Goal: Task Accomplishment & Management: Complete application form

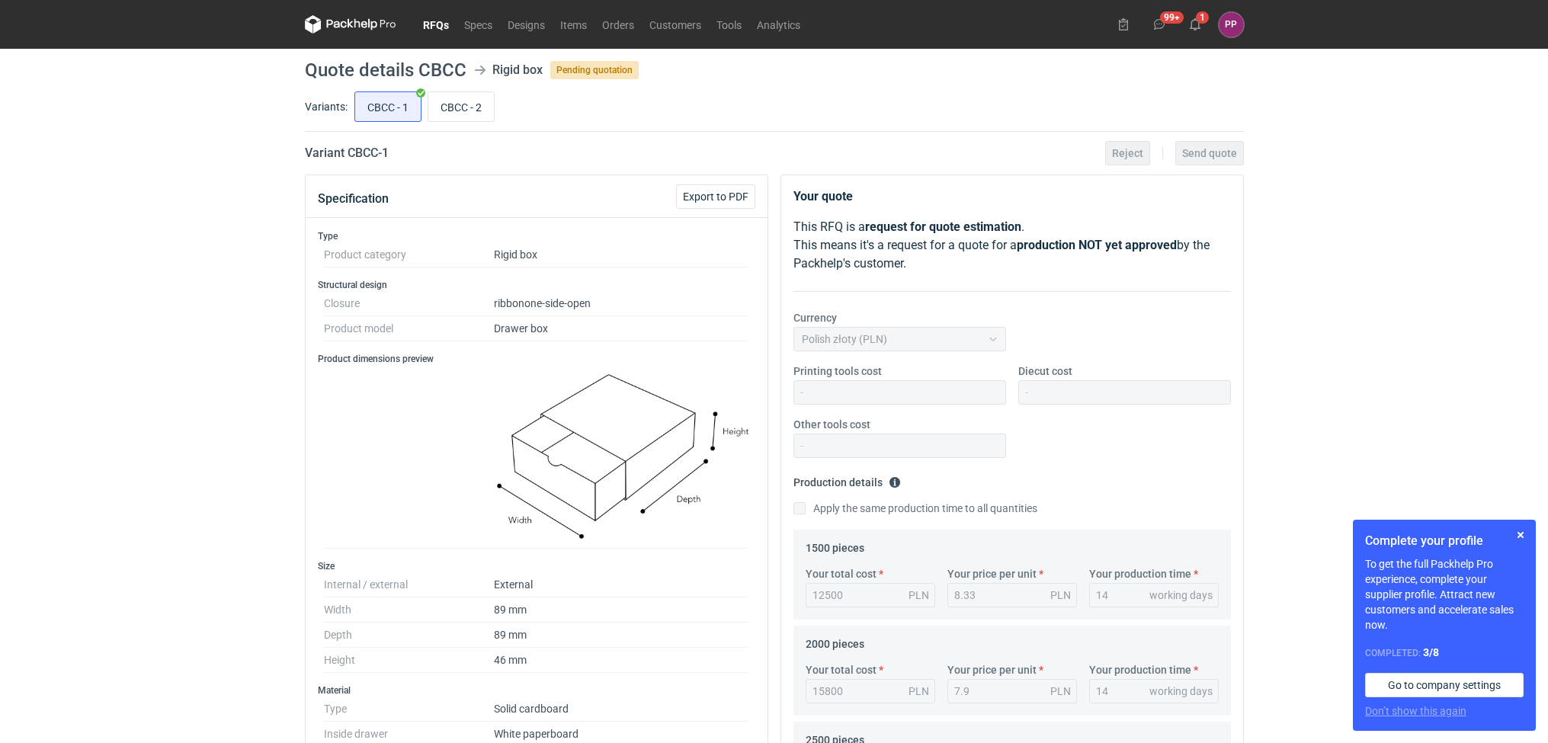
scroll to position [114, 0]
click at [1129, 703] on div "14 working days" at bounding box center [1154, 691] width 130 height 24
click at [475, 126] on div "Variants: CBCC - 1 CBCC - 2" at bounding box center [774, 109] width 939 height 43
click at [473, 110] on input "CBCC - 2" at bounding box center [461, 106] width 66 height 29
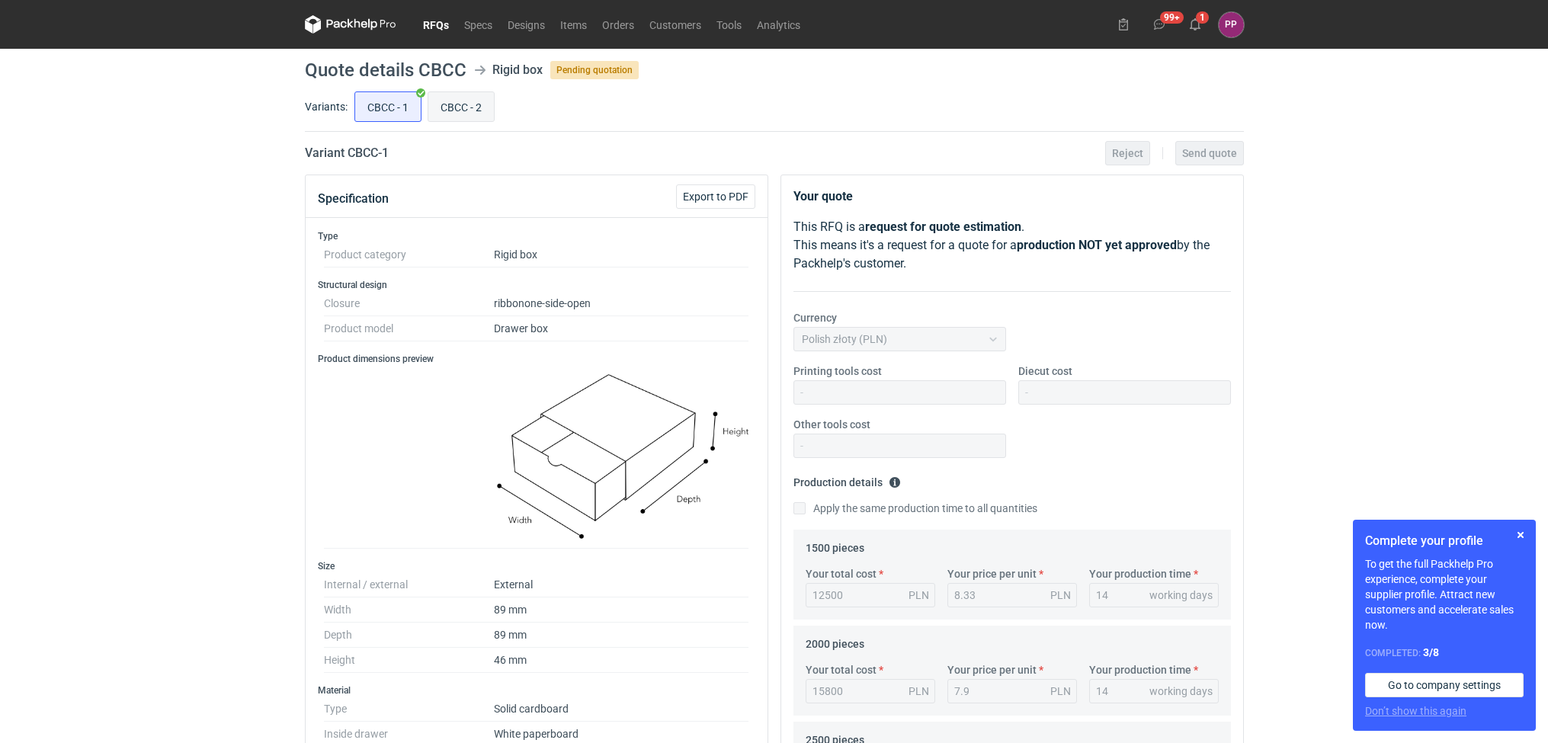
radio input "true"
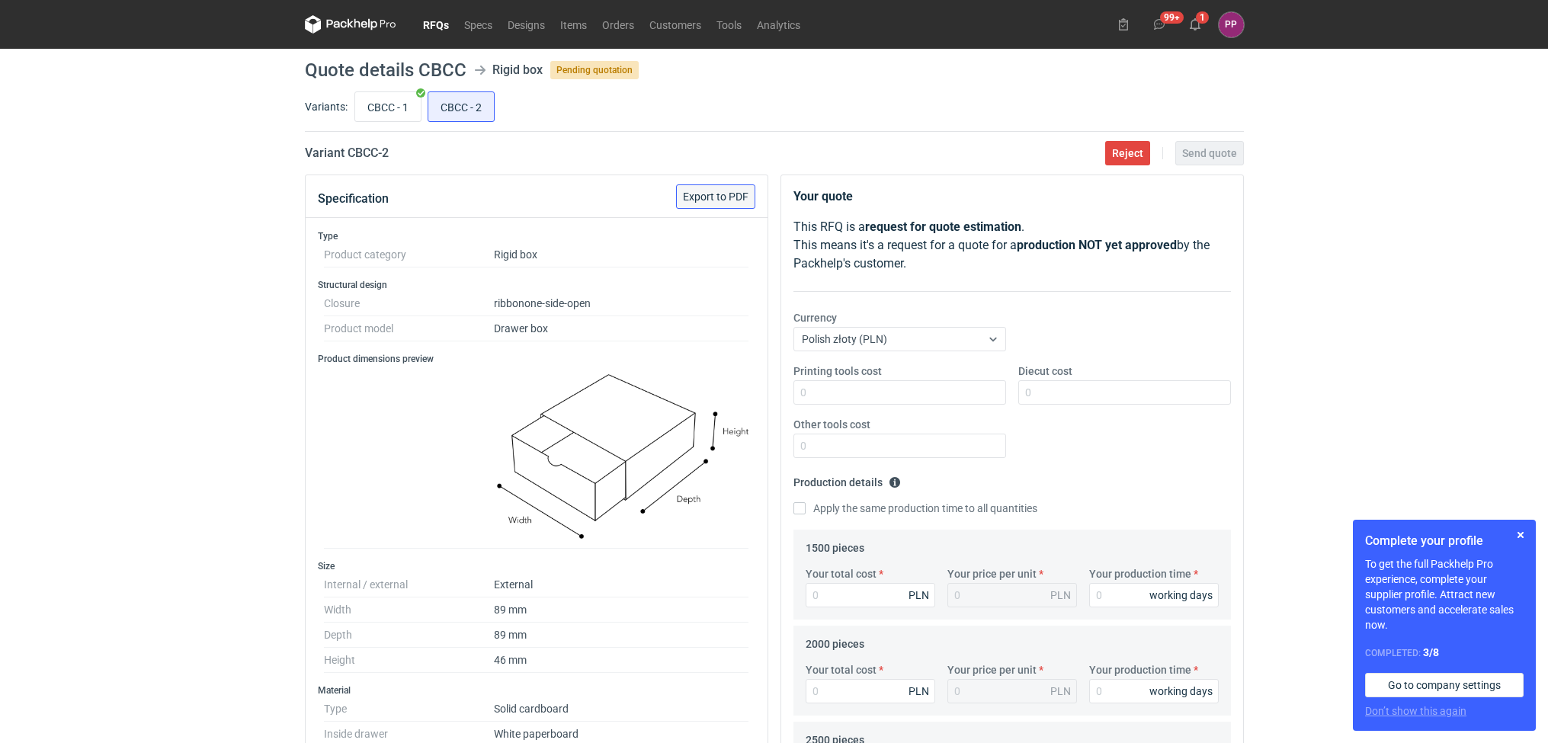
click at [704, 195] on span "Export to PDF" at bounding box center [716, 196] width 66 height 11
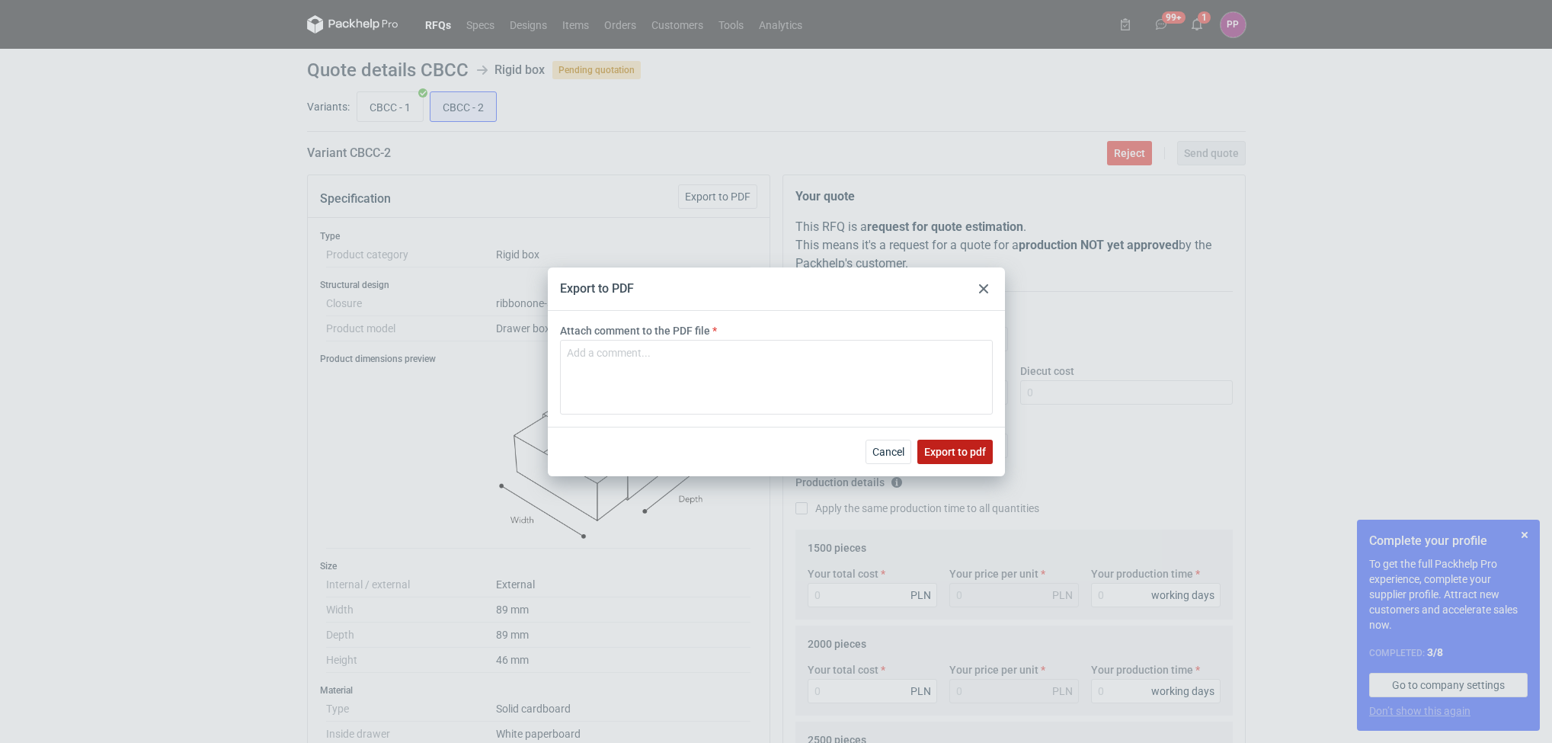
click at [938, 444] on button "Export to pdf" at bounding box center [954, 452] width 75 height 24
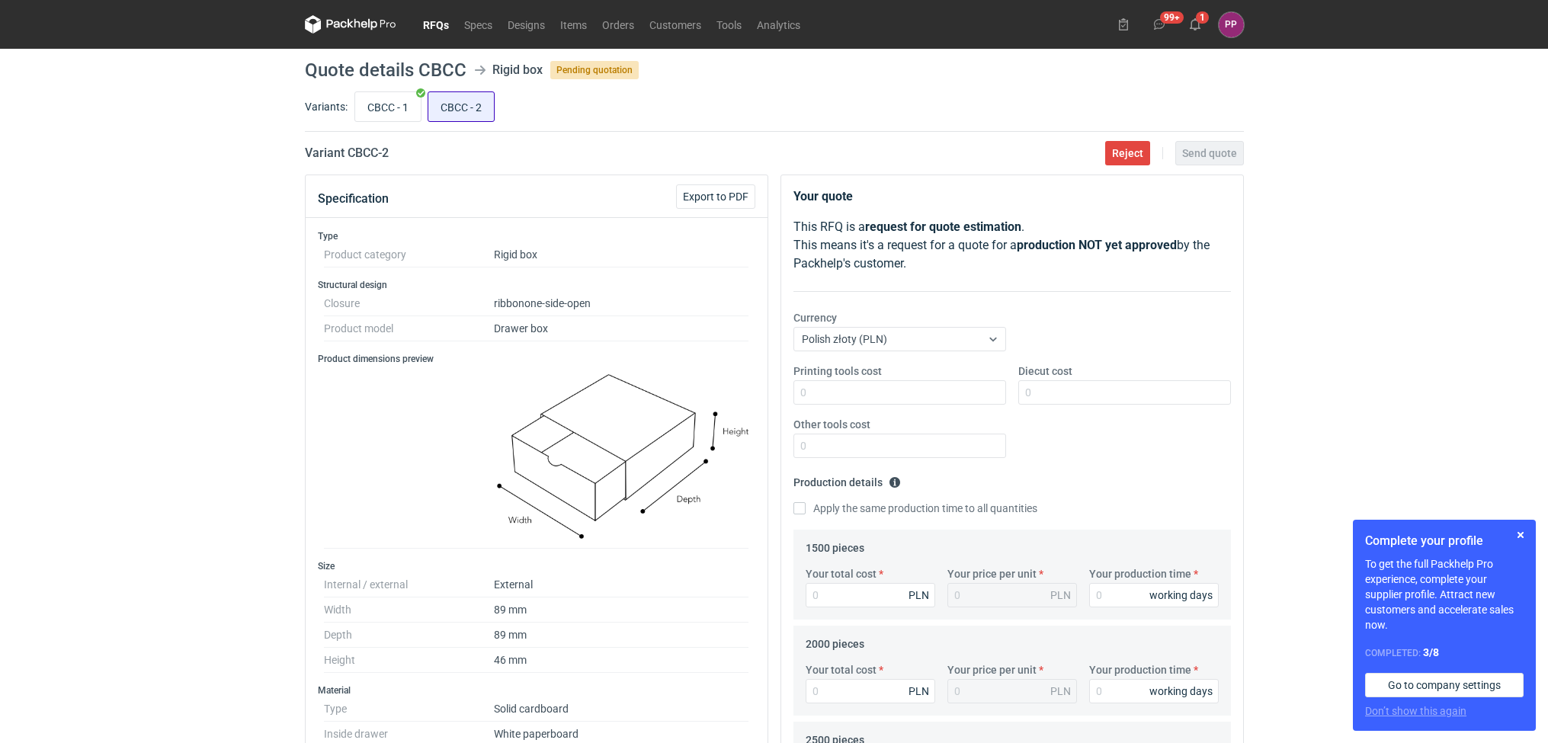
click at [464, 101] on input "CBCC - 2" at bounding box center [461, 106] width 66 height 29
click at [378, 106] on input "CBCC - 1" at bounding box center [388, 106] width 66 height 29
radio input "true"
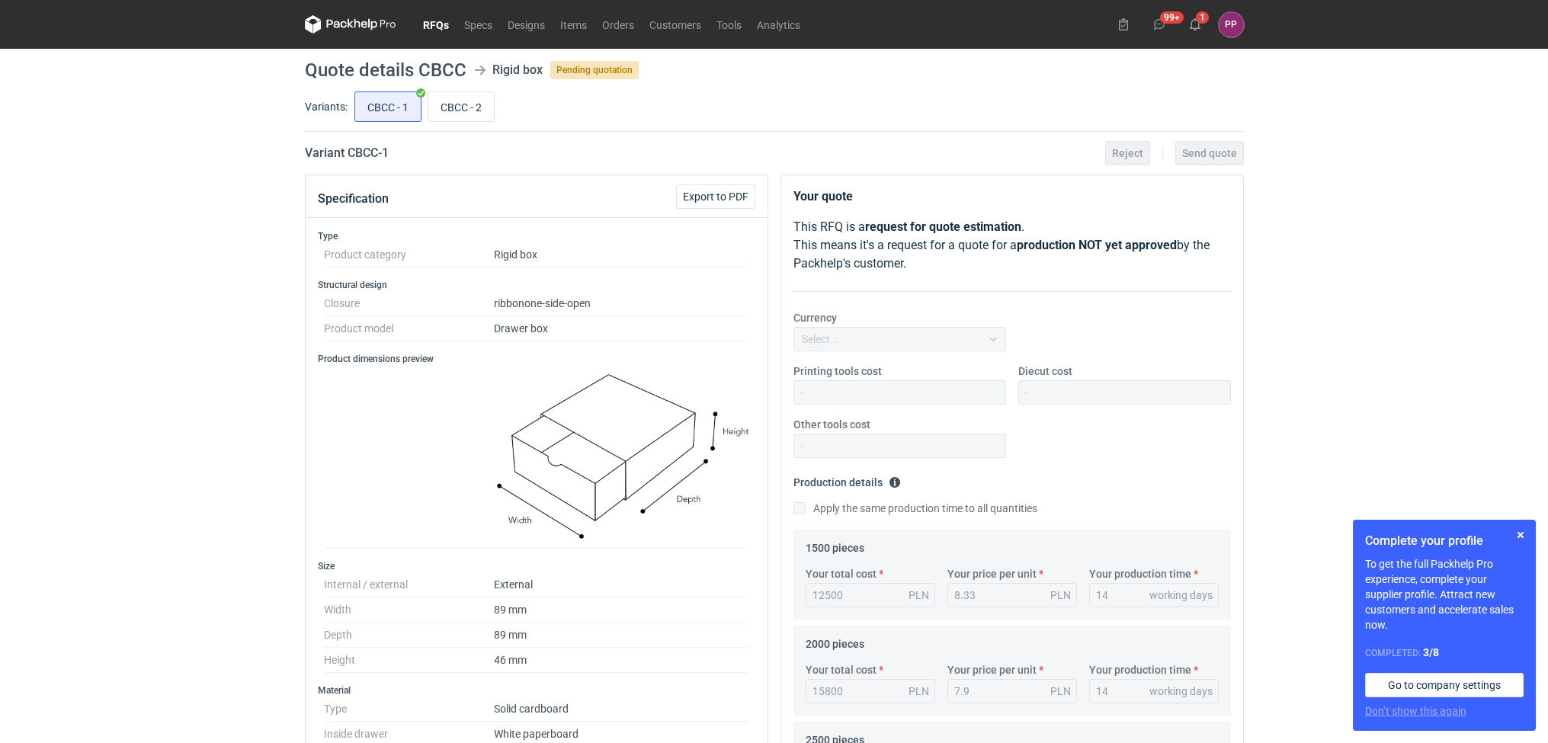
scroll to position [114, 0]
click at [447, 97] on input "CBCC - 2" at bounding box center [461, 106] width 66 height 29
radio input "true"
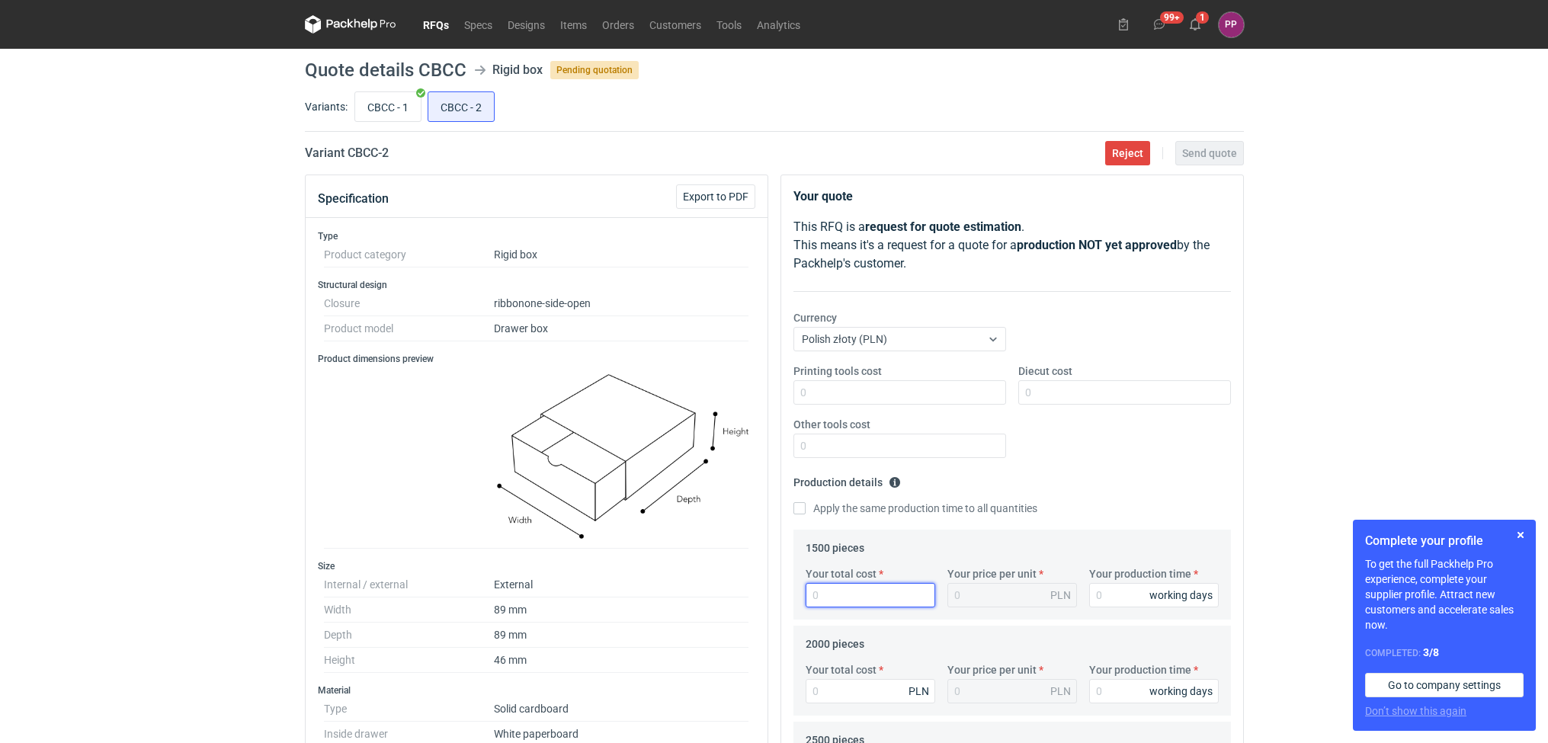
click at [859, 600] on input "Your total cost" at bounding box center [870, 595] width 130 height 24
type input "10"
type input "0.01"
type input "106"
type input "0.07"
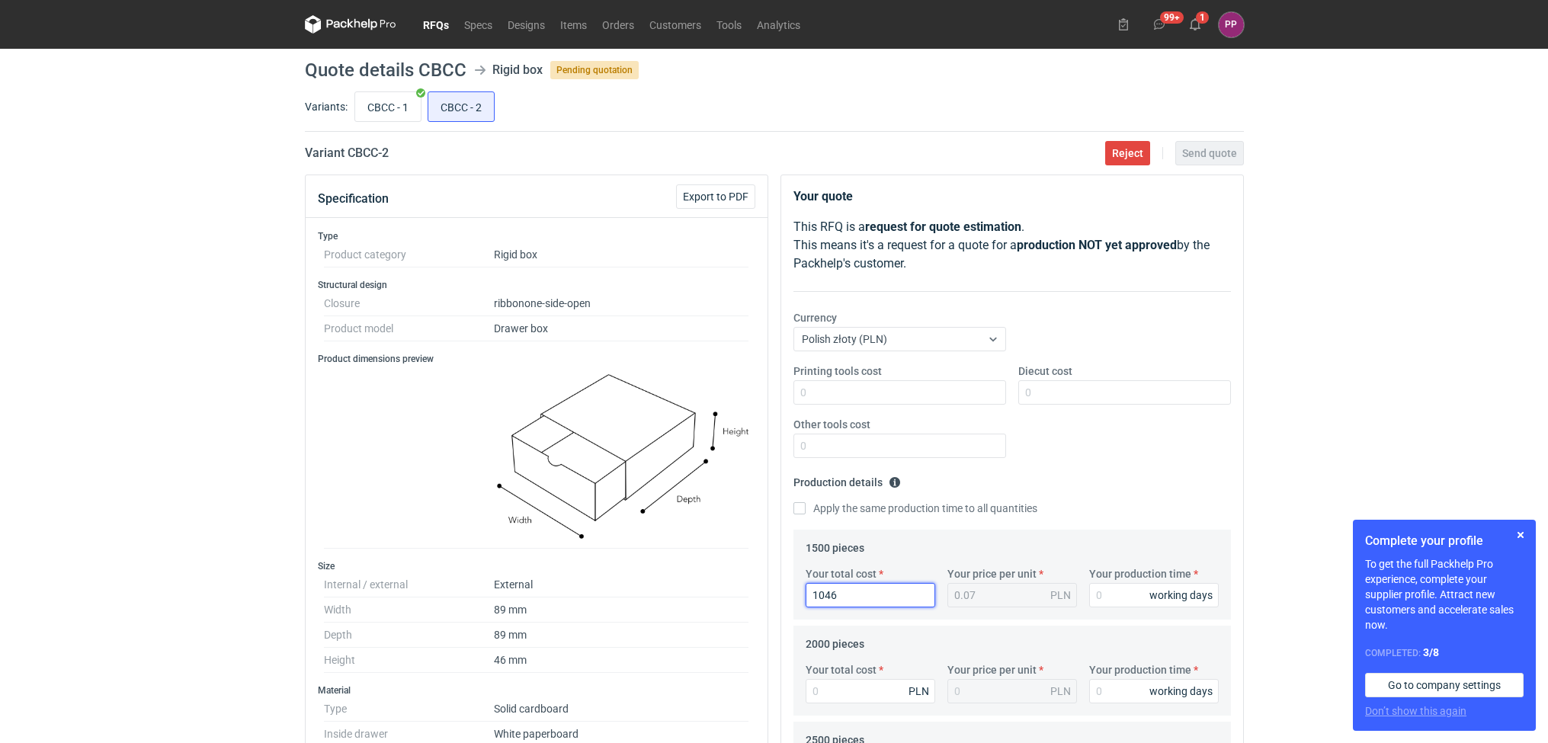
type input "10465"
type input "6.98"
type input "10465"
click at [400, 120] on input "CBCC - 1" at bounding box center [388, 106] width 66 height 29
radio input "true"
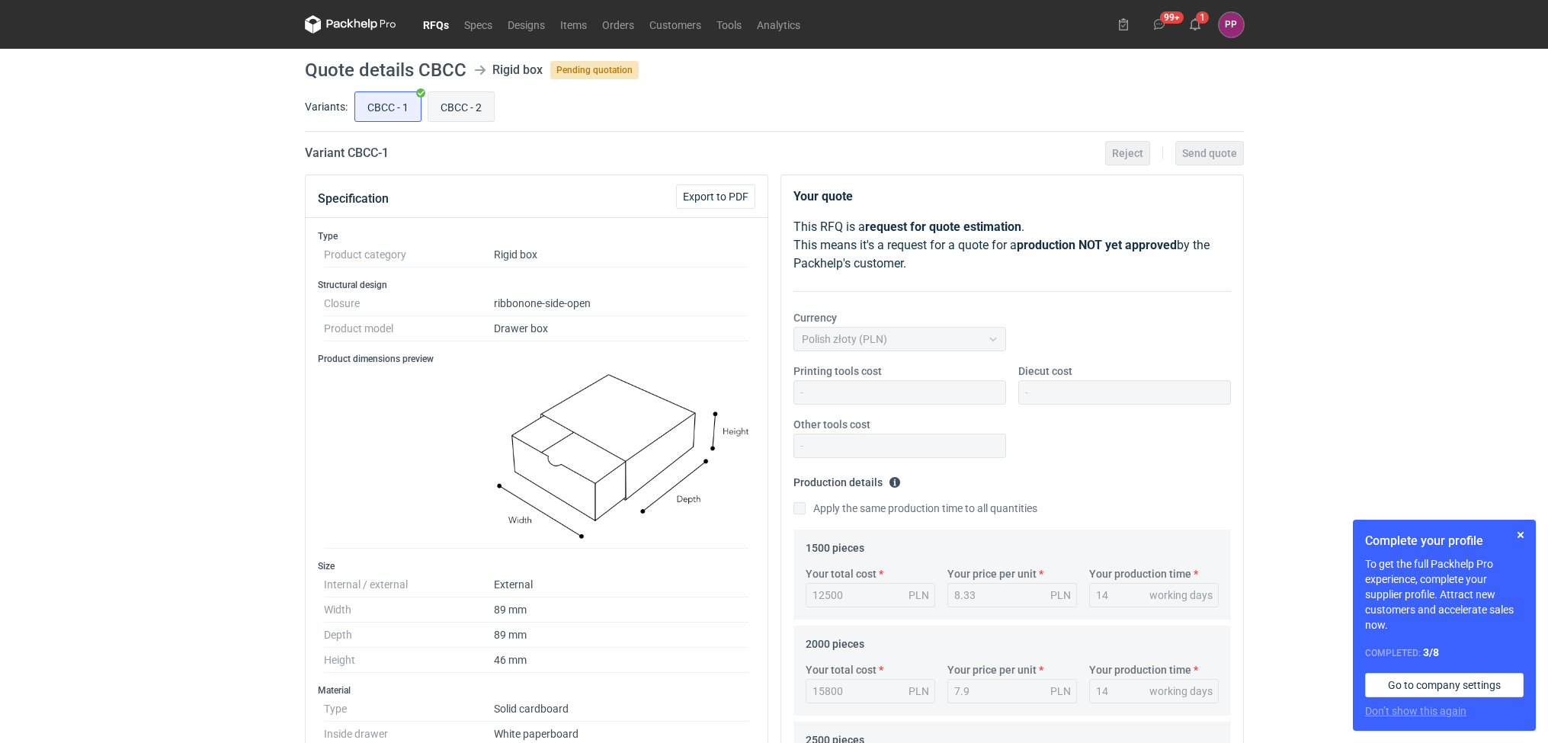
scroll to position [114, 0]
click at [474, 104] on input "CBCC - 2" at bounding box center [461, 106] width 66 height 29
radio input "true"
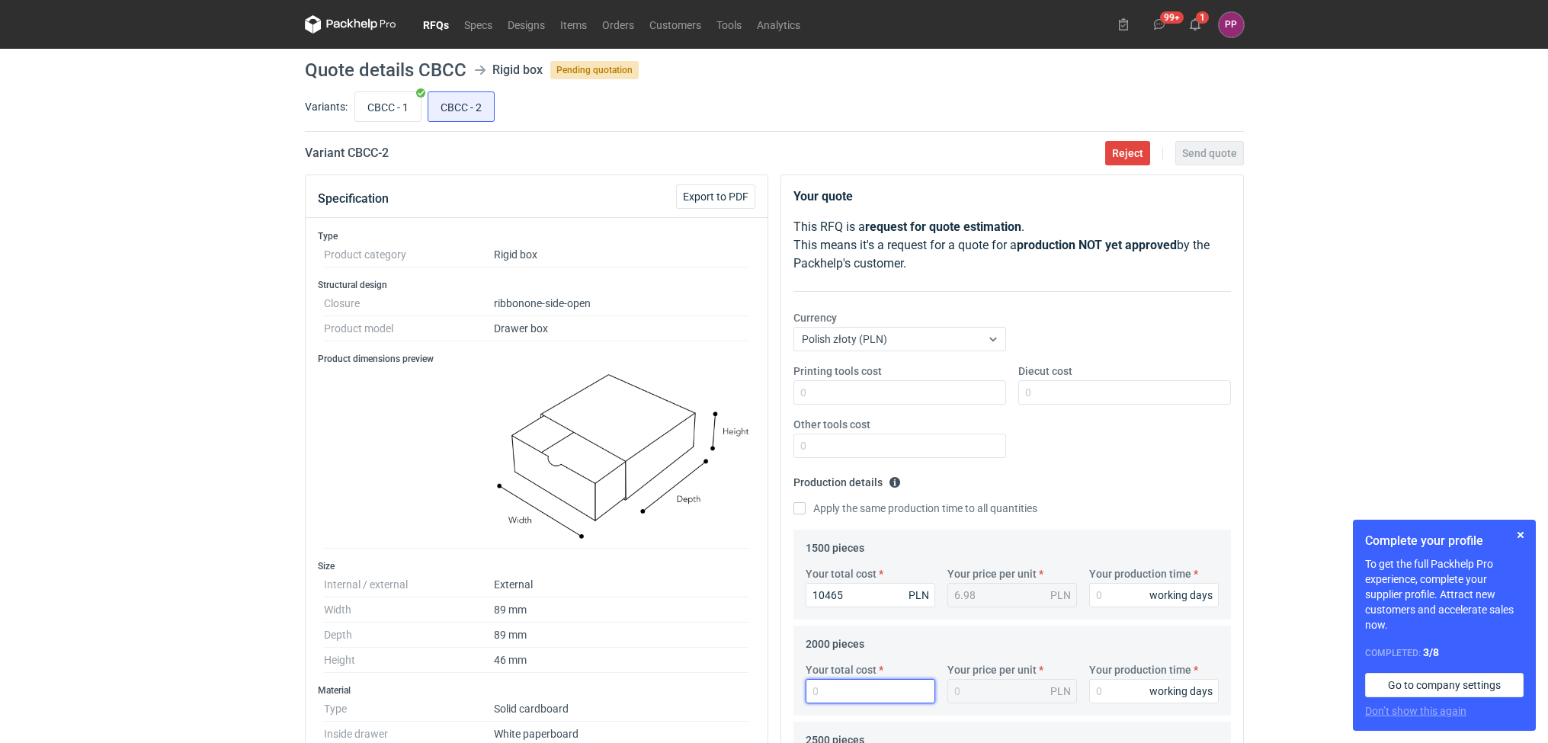
click at [858, 699] on input "Your total cost" at bounding box center [870, 691] width 130 height 24
type input "12"
type input "0.01"
type input "12650"
type input "6.33"
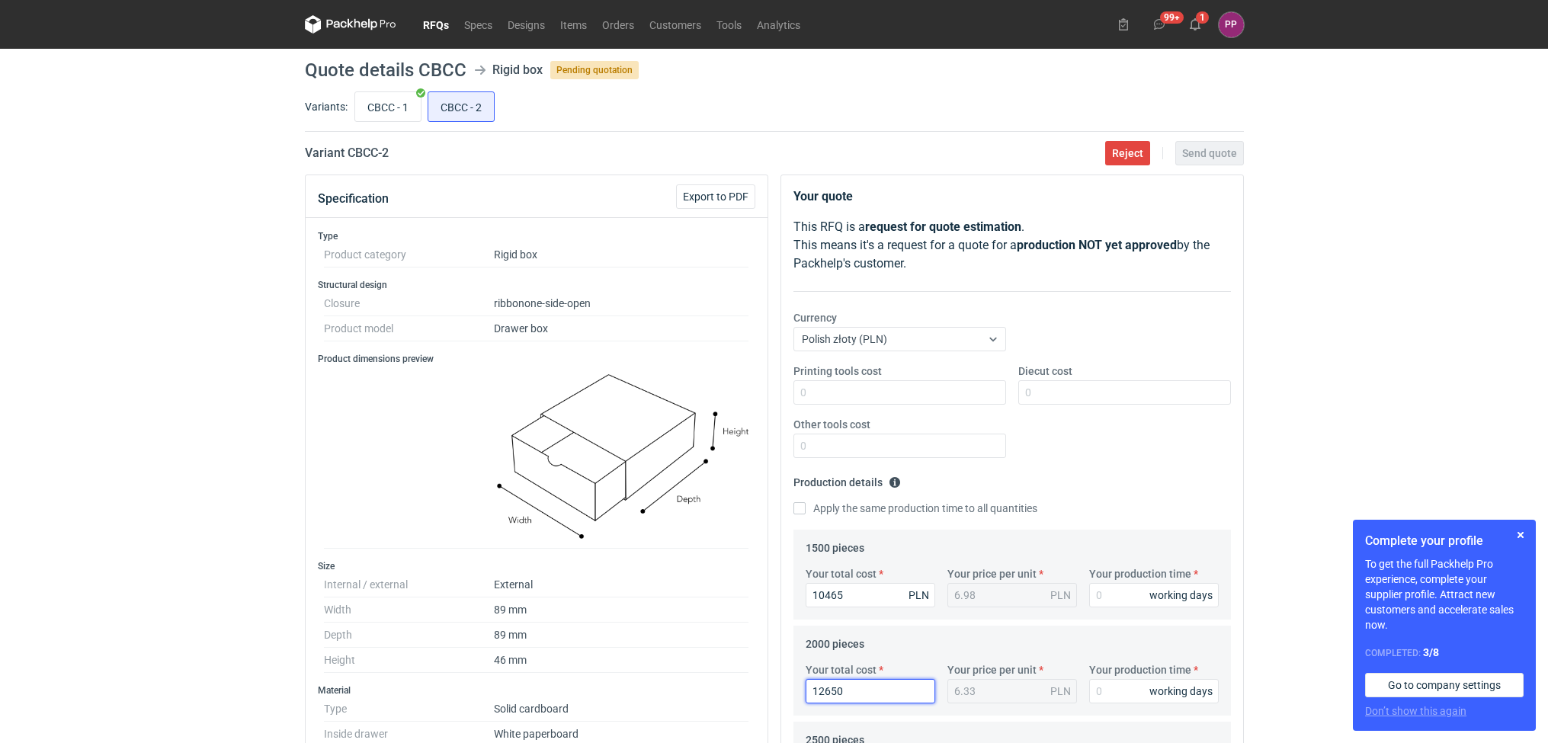
type input "12650"
click at [405, 106] on input "CBCC - 1" at bounding box center [388, 106] width 66 height 29
radio input "true"
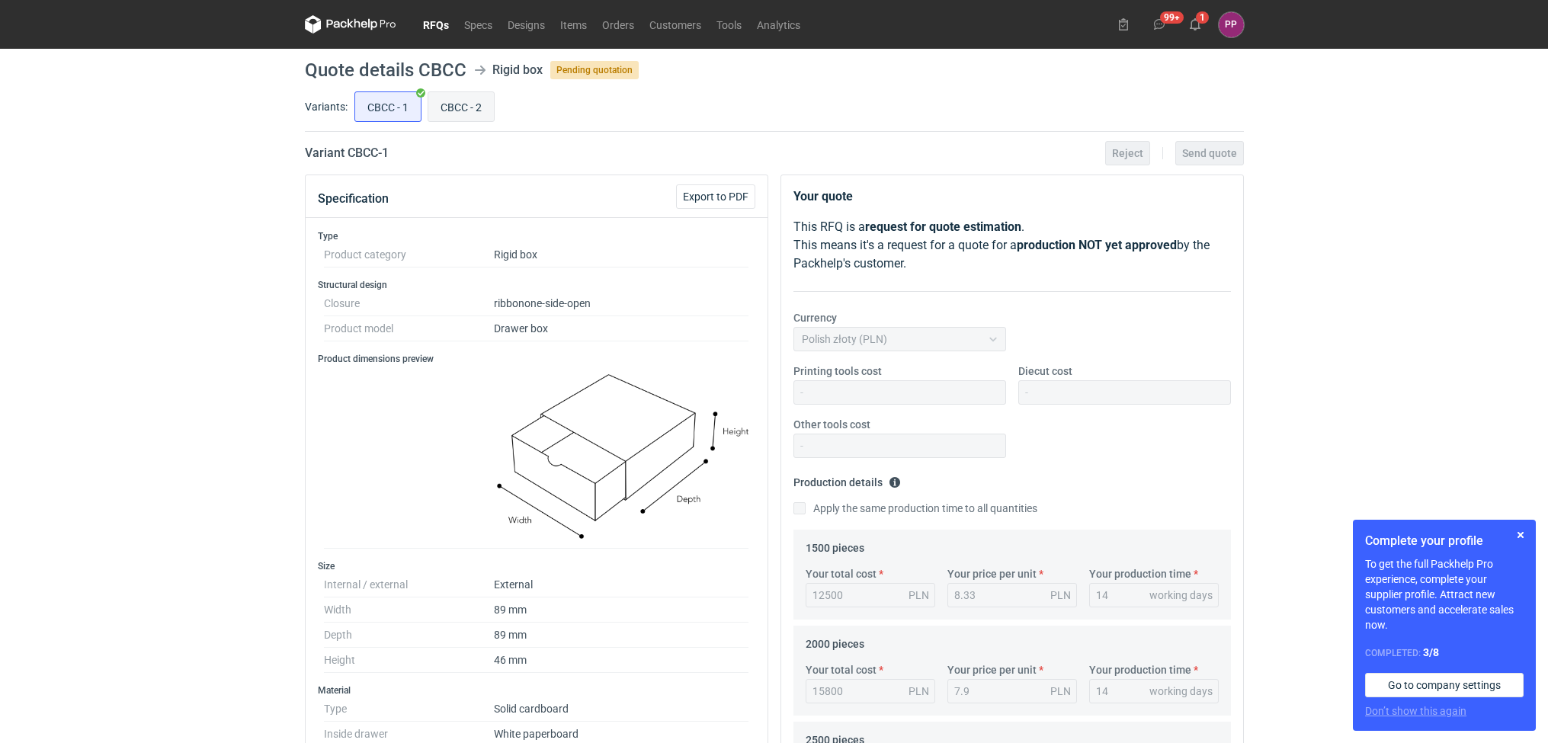
click at [467, 101] on input "CBCC - 2" at bounding box center [461, 106] width 66 height 29
radio input "true"
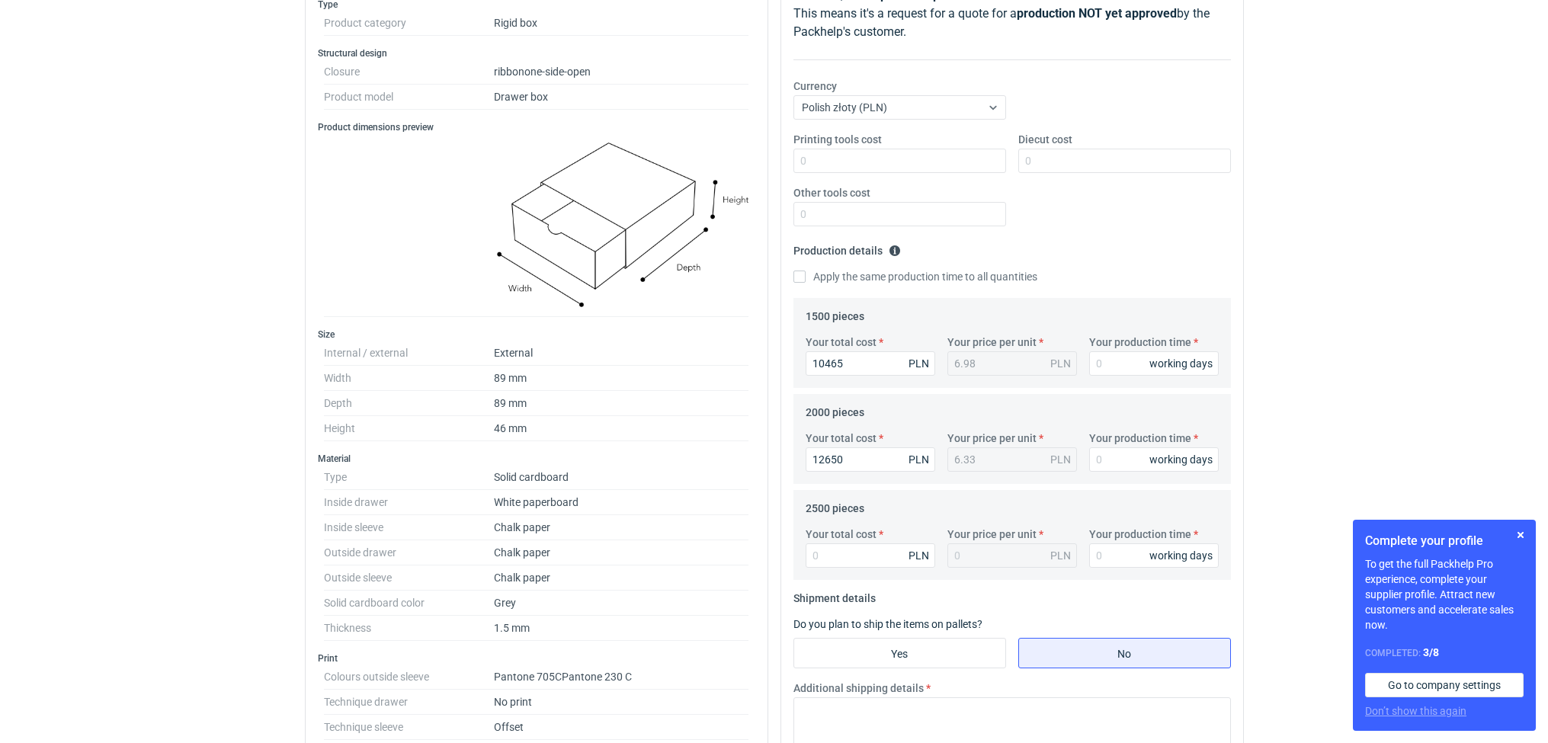
scroll to position [245, 0]
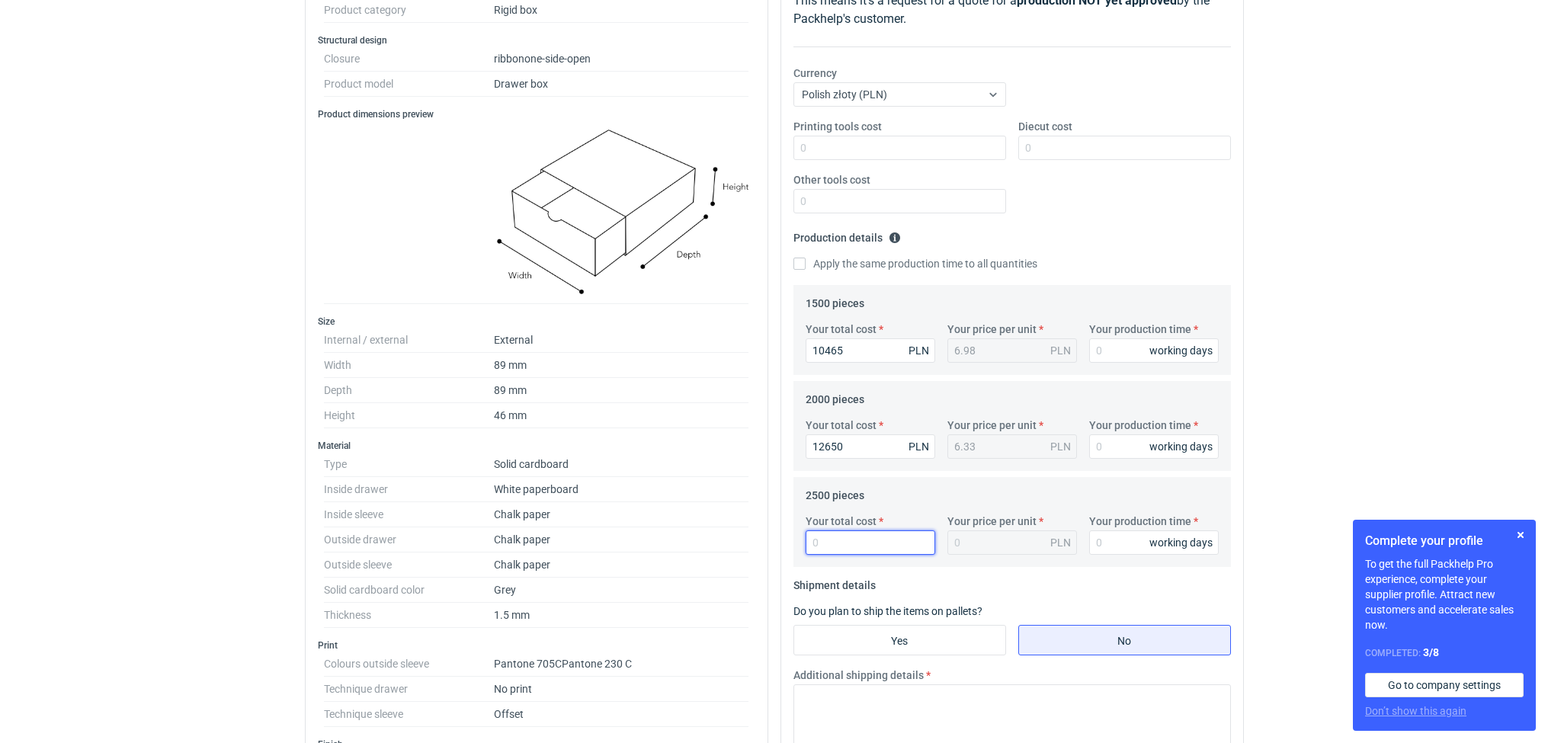
click at [826, 546] on input "Your total cost" at bounding box center [870, 542] width 130 height 24
type input "14"
type input "0.01"
type input "14505"
type input "5.8"
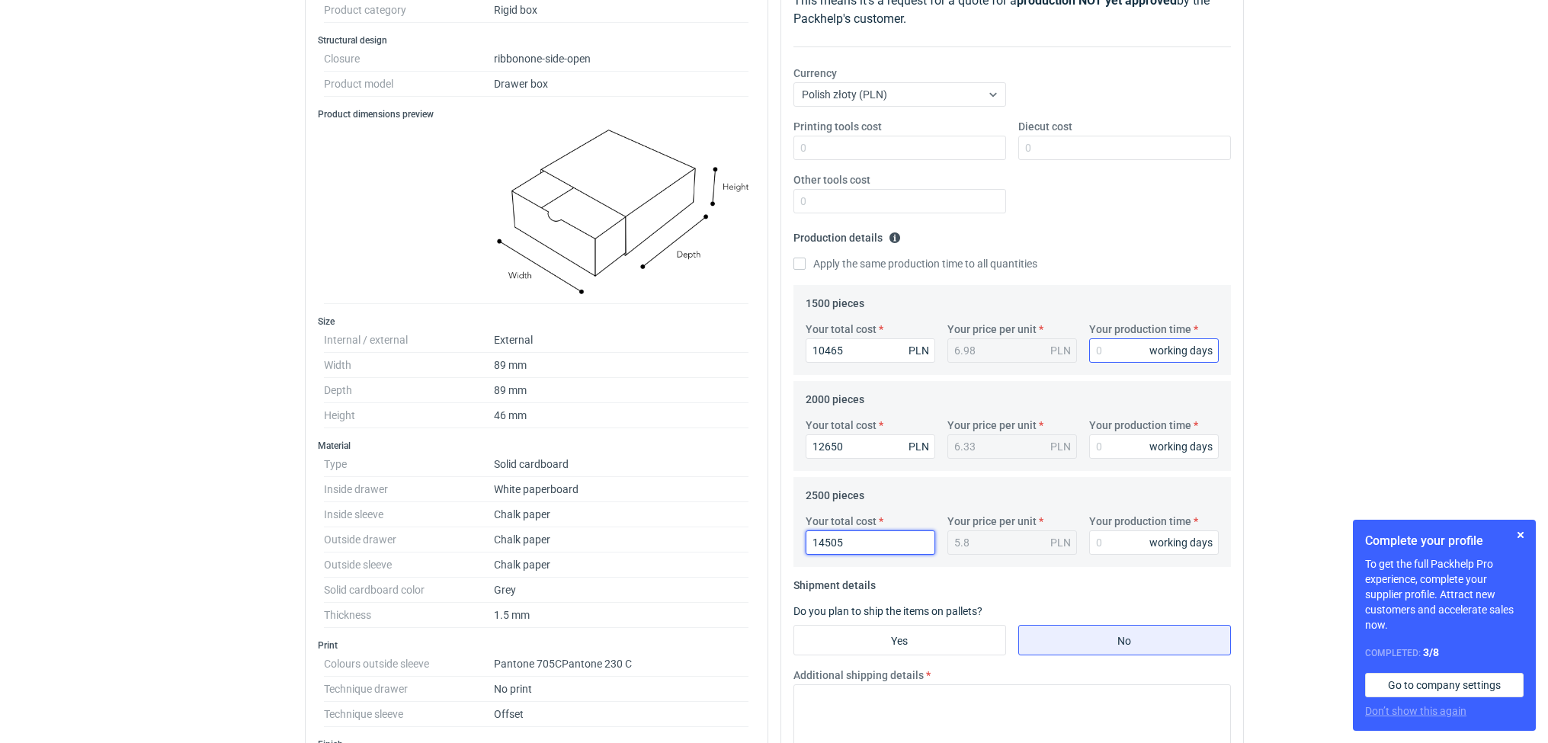
type input "14505"
click at [1116, 347] on input "Your production time" at bounding box center [1154, 350] width 130 height 24
type input "10"
click at [1116, 442] on input "Your production time" at bounding box center [1154, 446] width 130 height 24
type input "10"
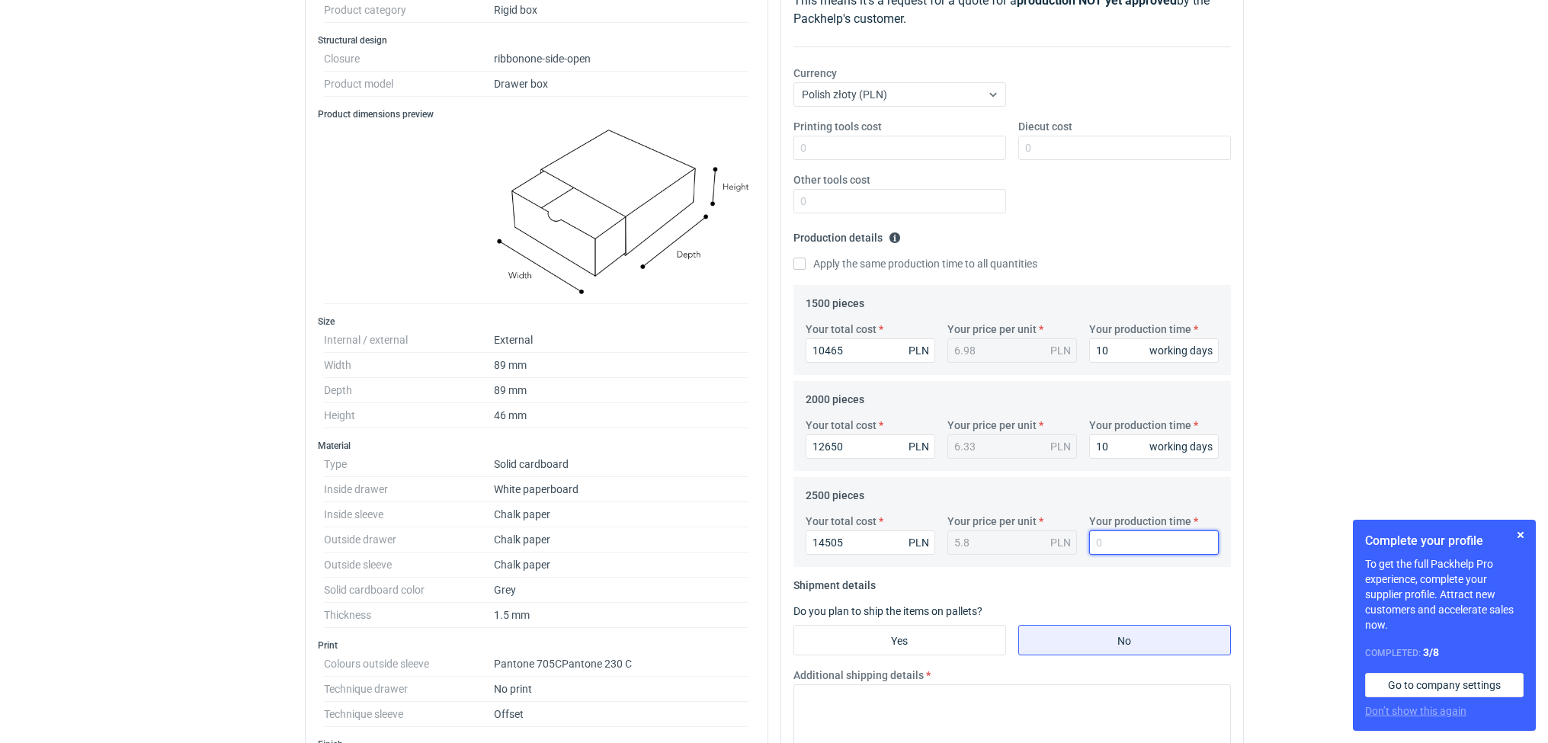
click at [1098, 549] on input "Your production time" at bounding box center [1154, 542] width 130 height 24
type input "10"
click at [889, 645] on input "Yes" at bounding box center [899, 640] width 211 height 29
radio input "true"
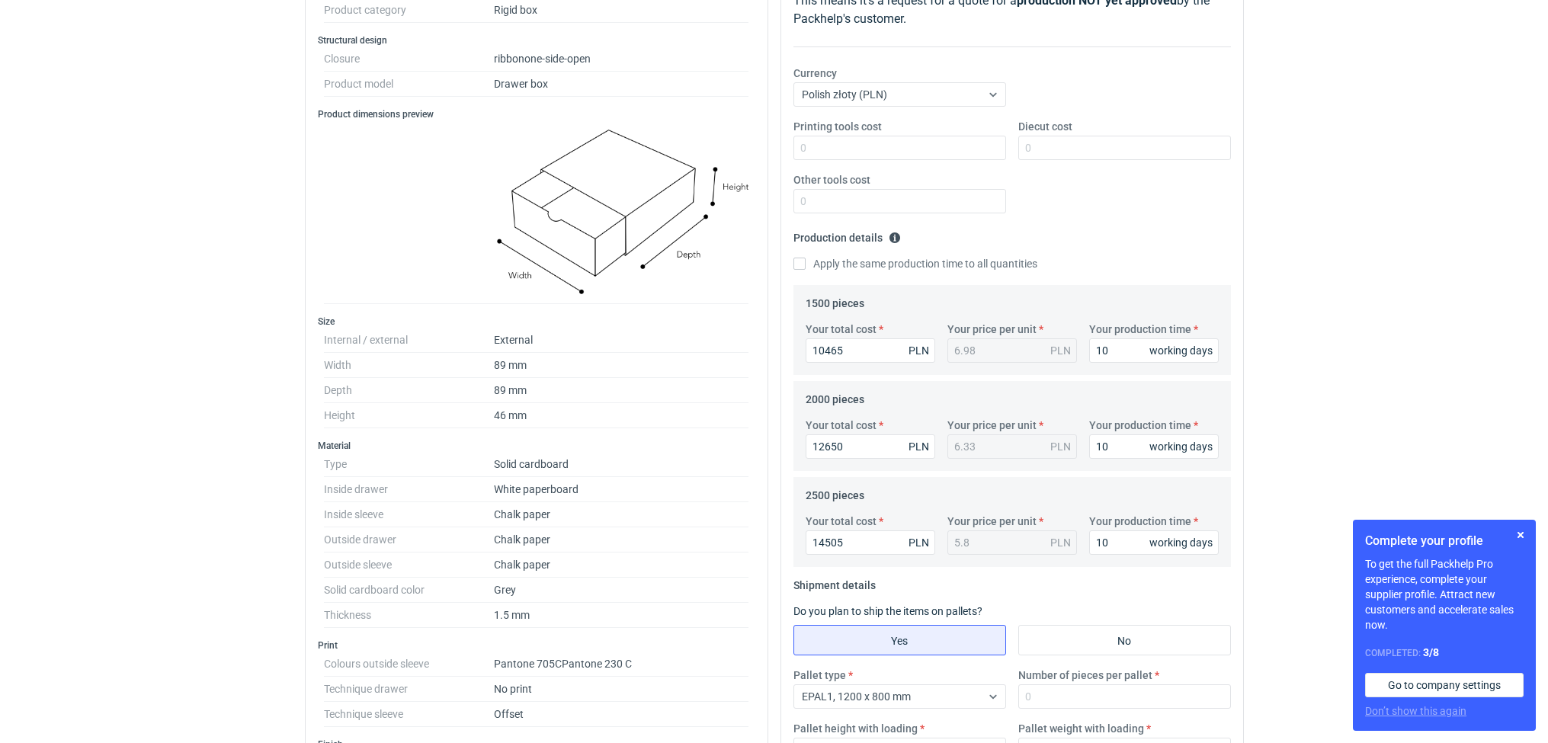
scroll to position [427, 0]
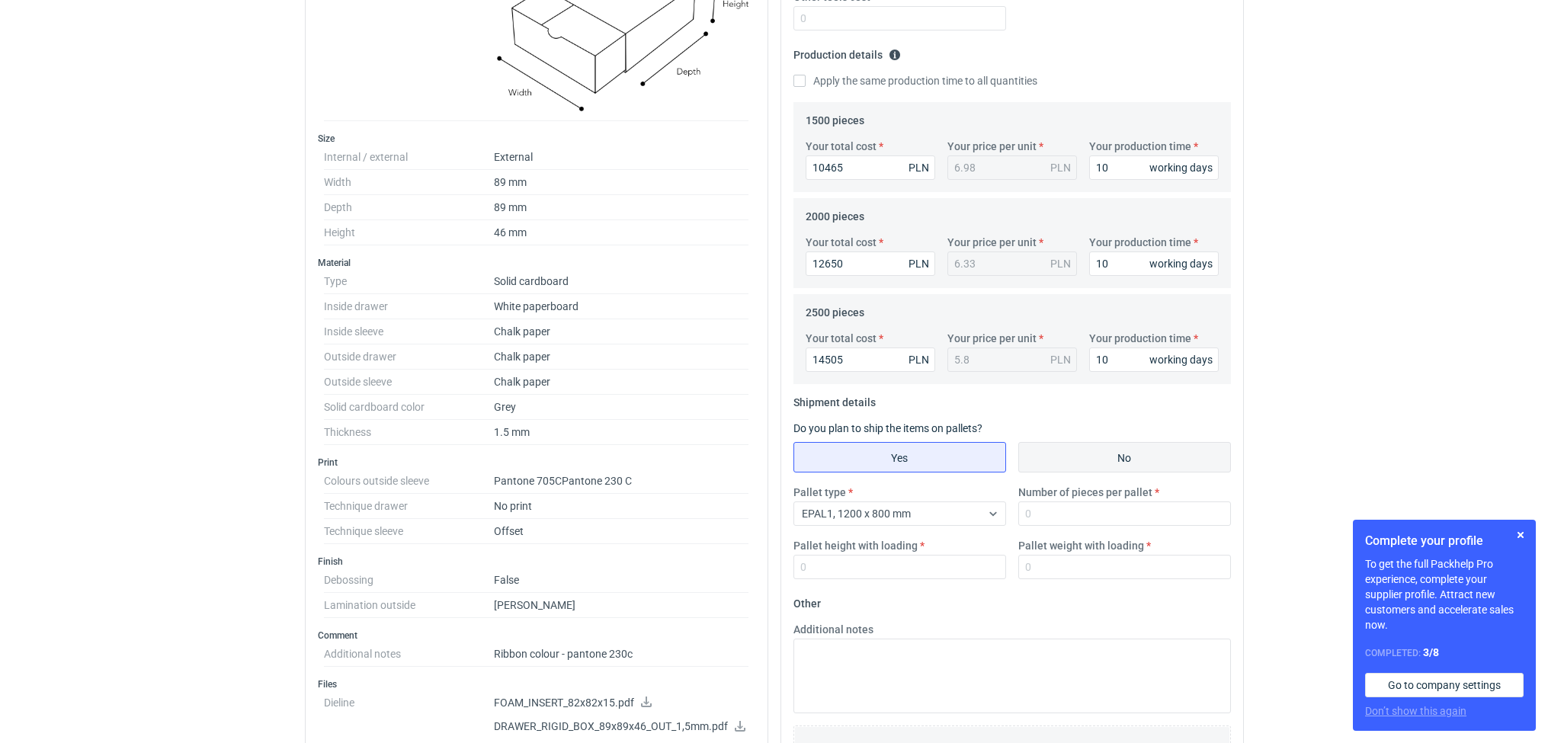
click at [1116, 453] on input "No" at bounding box center [1124, 457] width 211 height 29
radio input "true"
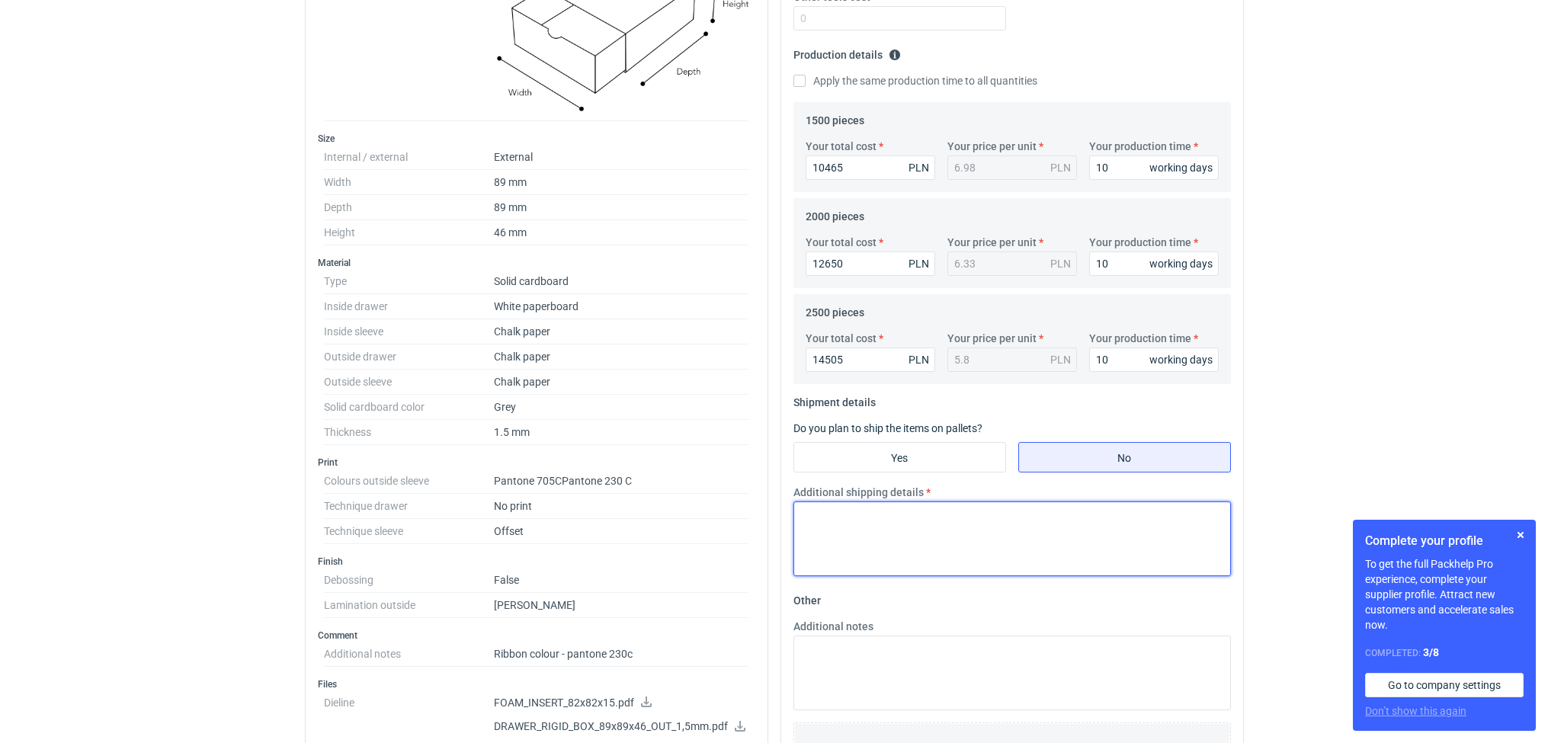
click at [890, 543] on textarea "Additional shipping details" at bounding box center [1011, 538] width 437 height 75
type textarea "dane logistyczne z poprzedniego zlecenia"
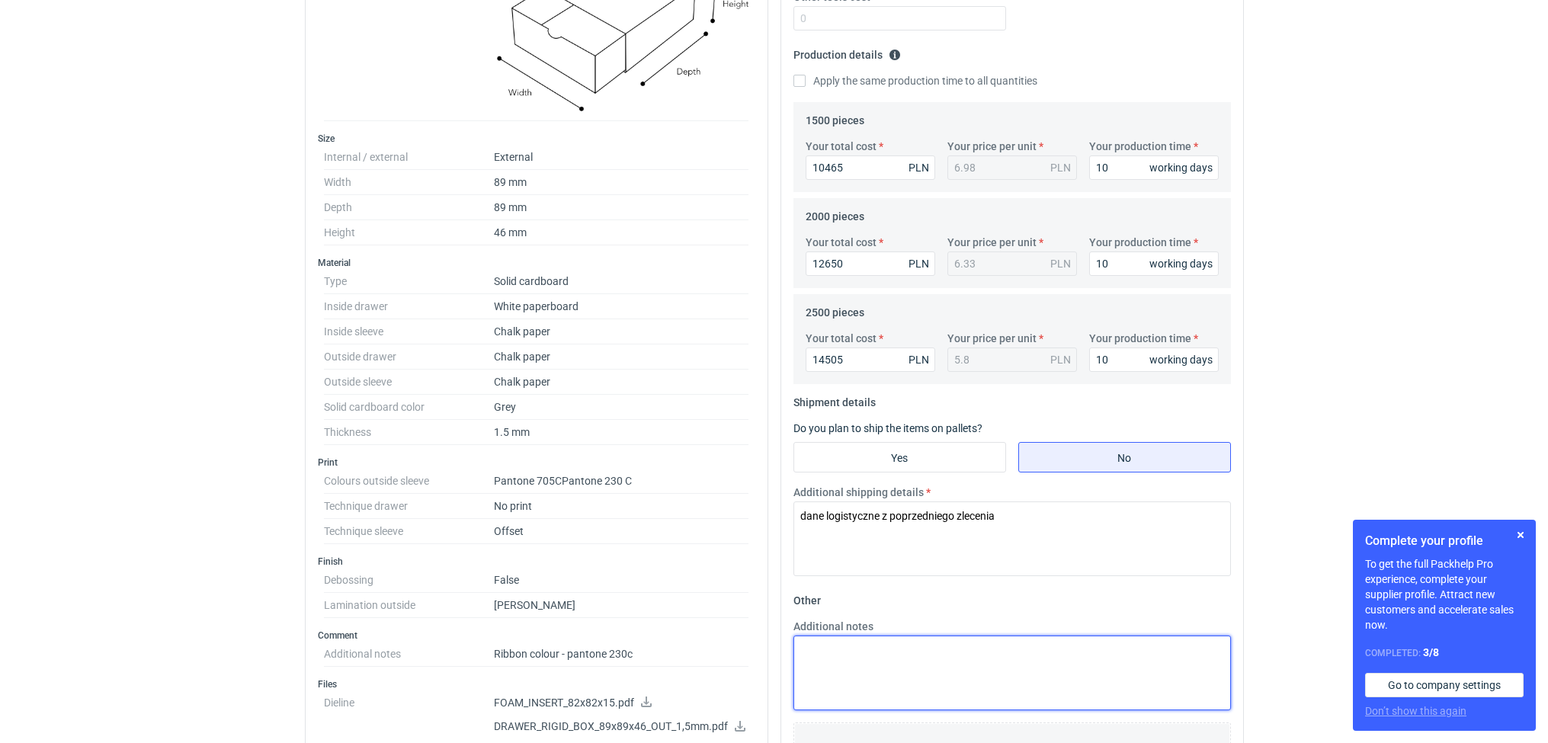
click at [855, 650] on textarea "Additional notes" at bounding box center [1011, 672] width 437 height 75
type textarea "x"
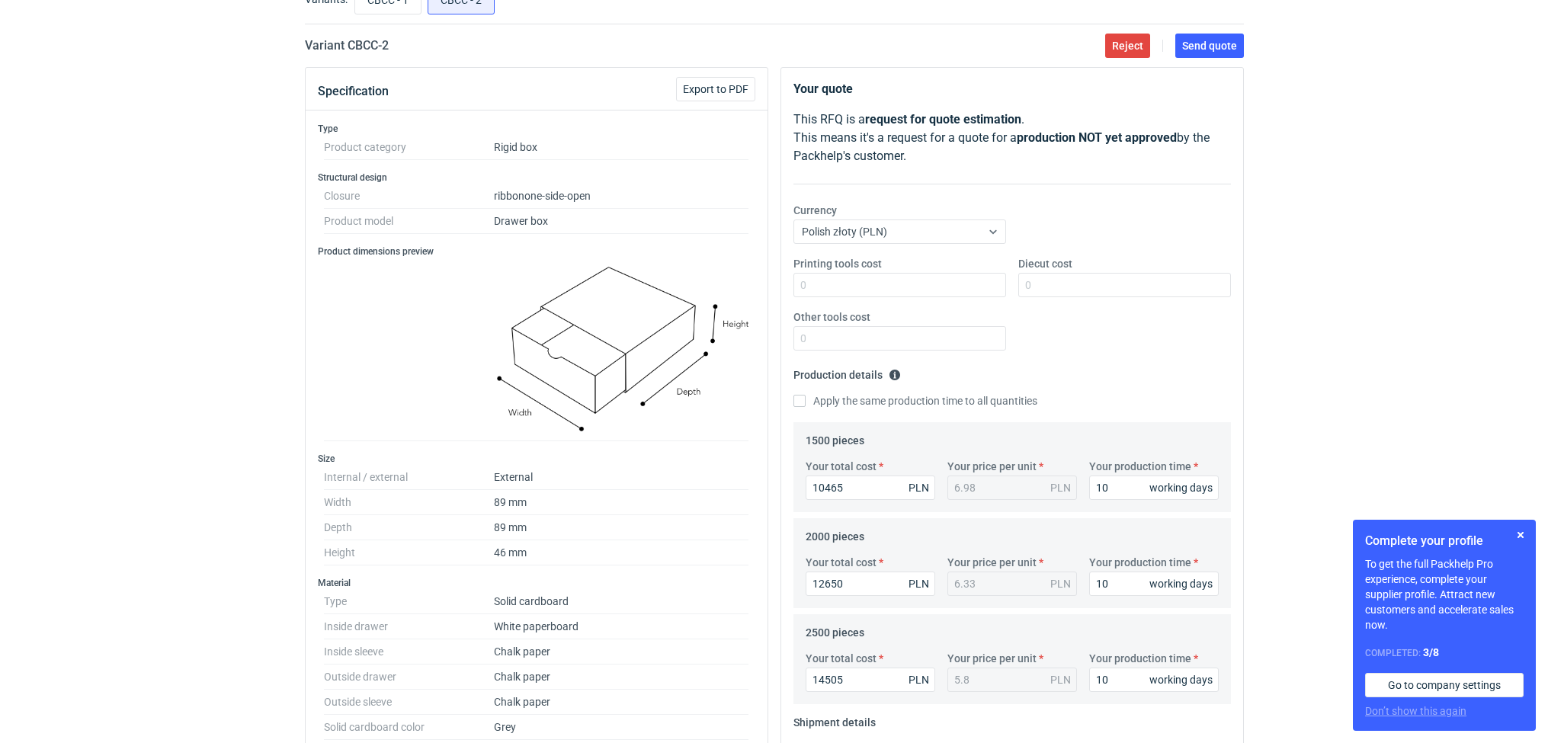
scroll to position [103, 0]
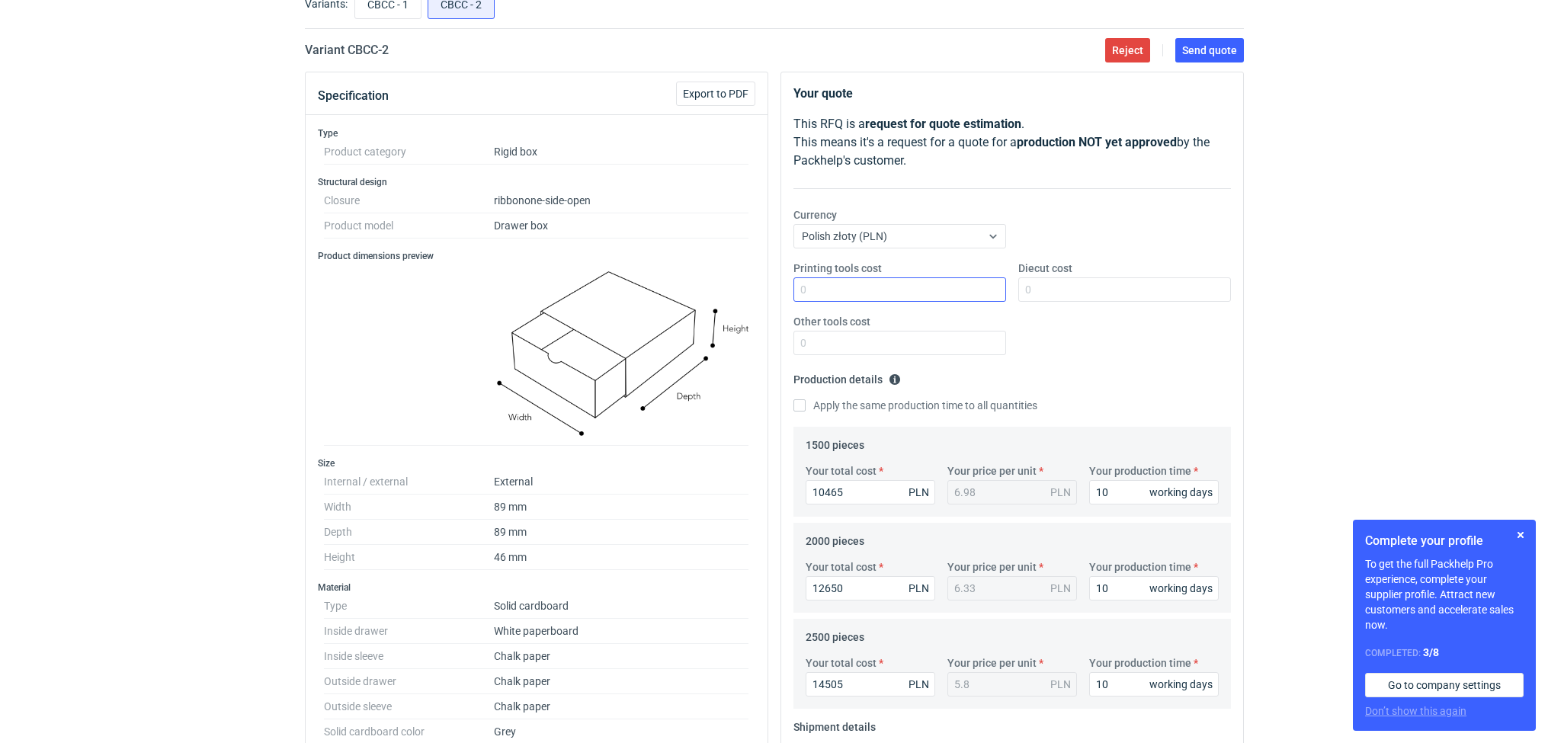
type textarea "cena nie zawiera kosztów pianki (wkładki) podany czas na realizację jest szacun…"
click at [959, 295] on input "Printing tools cost" at bounding box center [899, 289] width 213 height 24
type input "0"
click at [1035, 293] on input "Diecut cost" at bounding box center [1124, 289] width 213 height 24
type input "0"
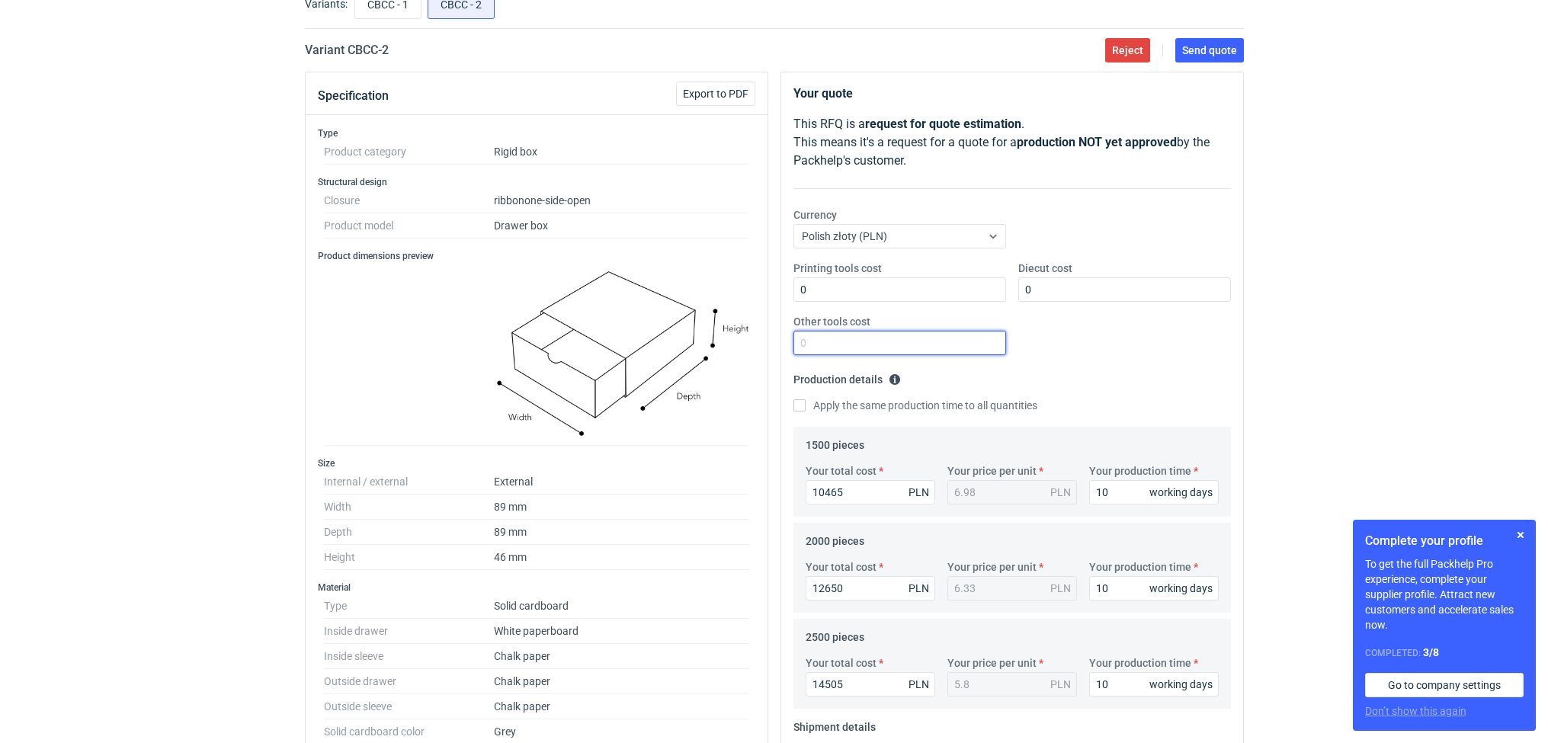
click at [942, 345] on input "Other tools cost" at bounding box center [899, 343] width 213 height 24
type input "0"
click at [1210, 51] on span "Send quote" at bounding box center [1209, 50] width 55 height 11
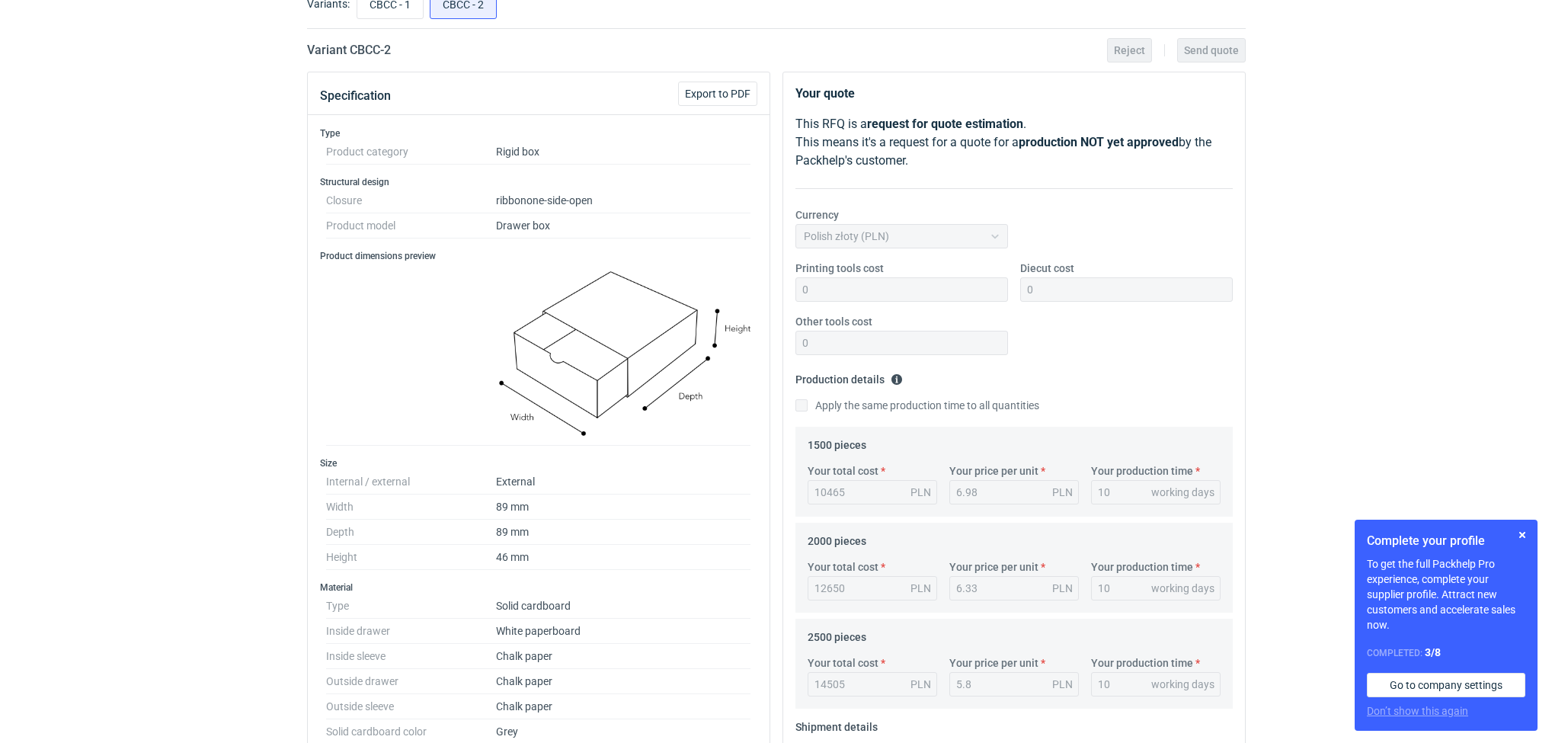
scroll to position [0, 0]
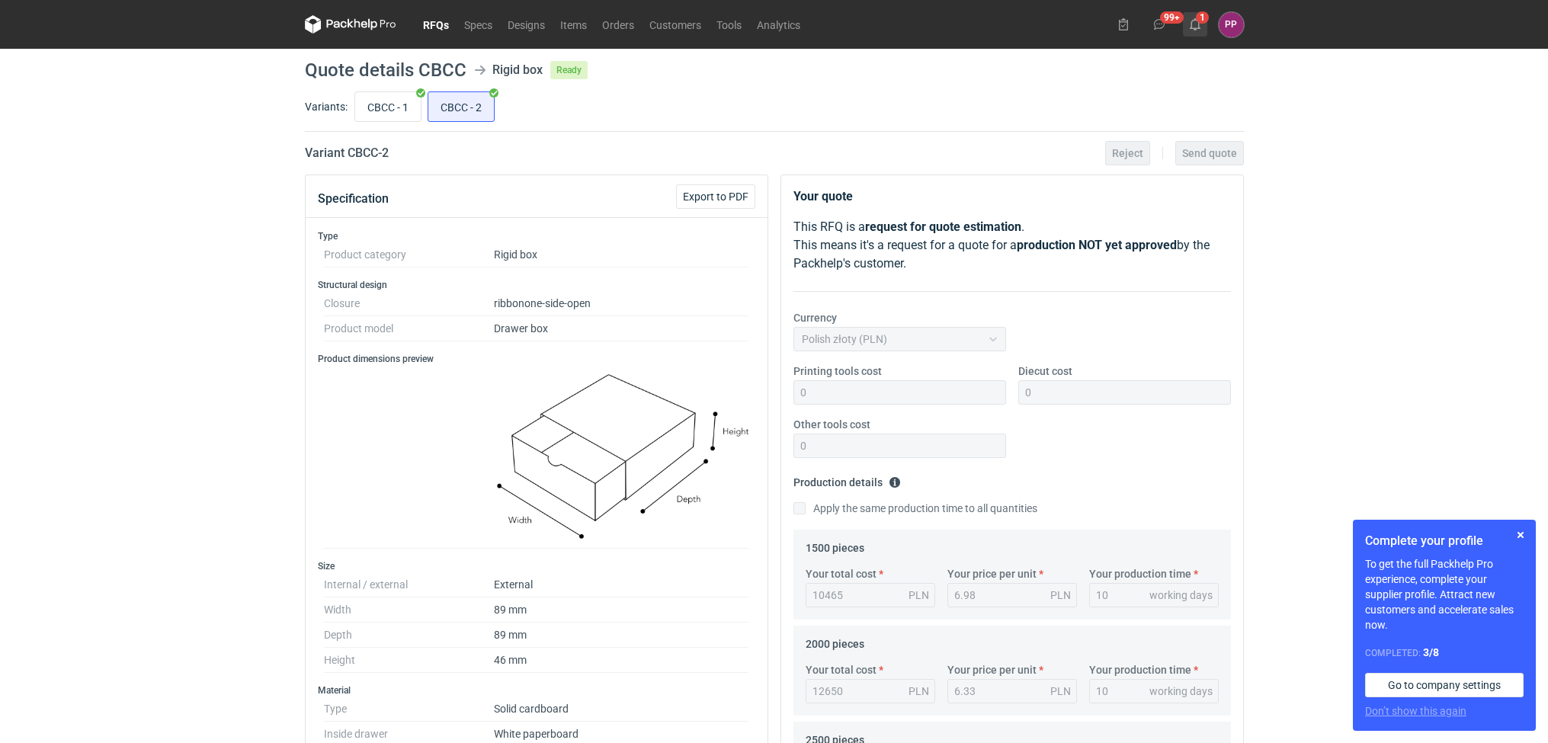
click at [1200, 25] on icon at bounding box center [1195, 24] width 12 height 12
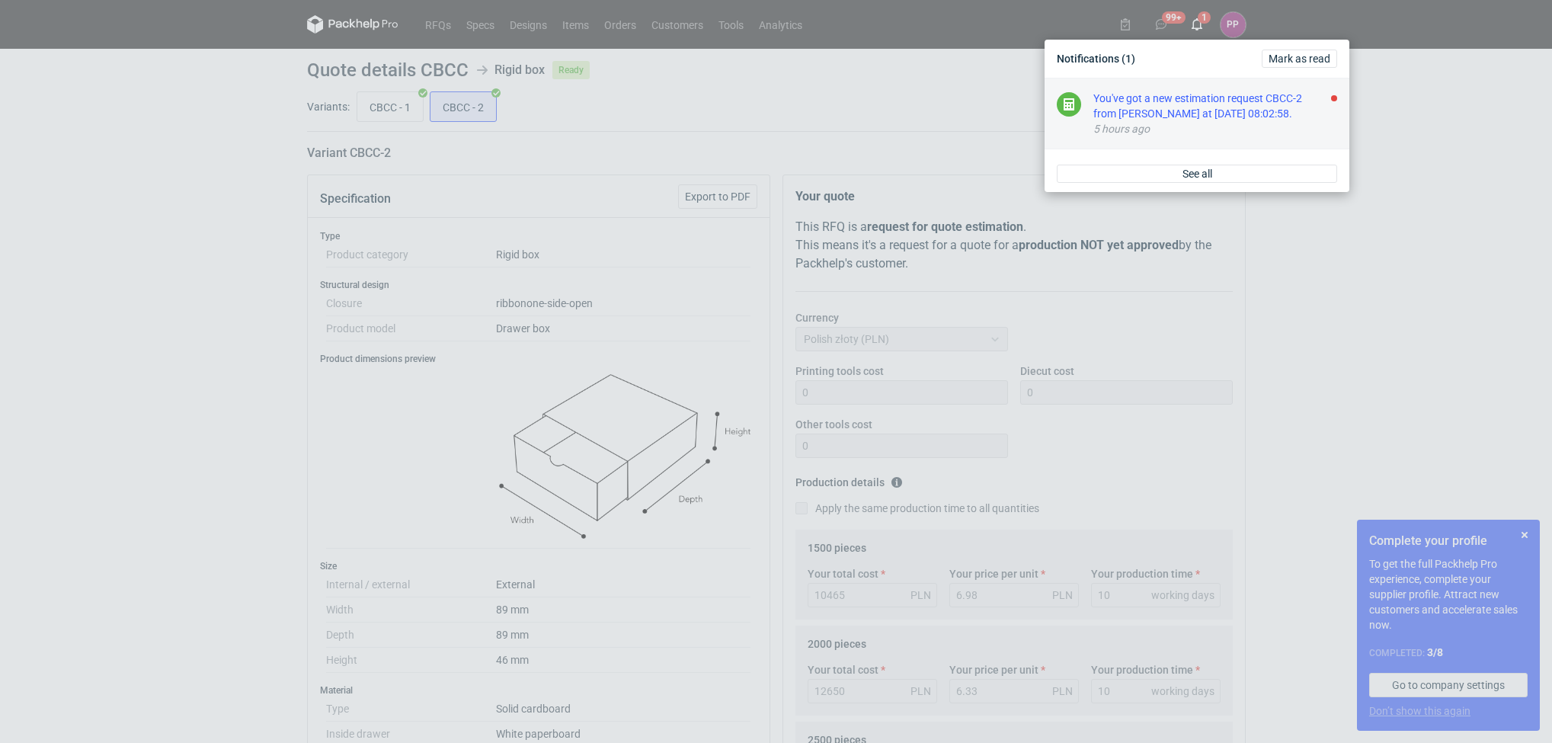
click at [1166, 115] on div "You've got a new estimation request CBCC-2 from [PERSON_NAME] at [DATE] 08:02:5…" at bounding box center [1215, 106] width 244 height 30
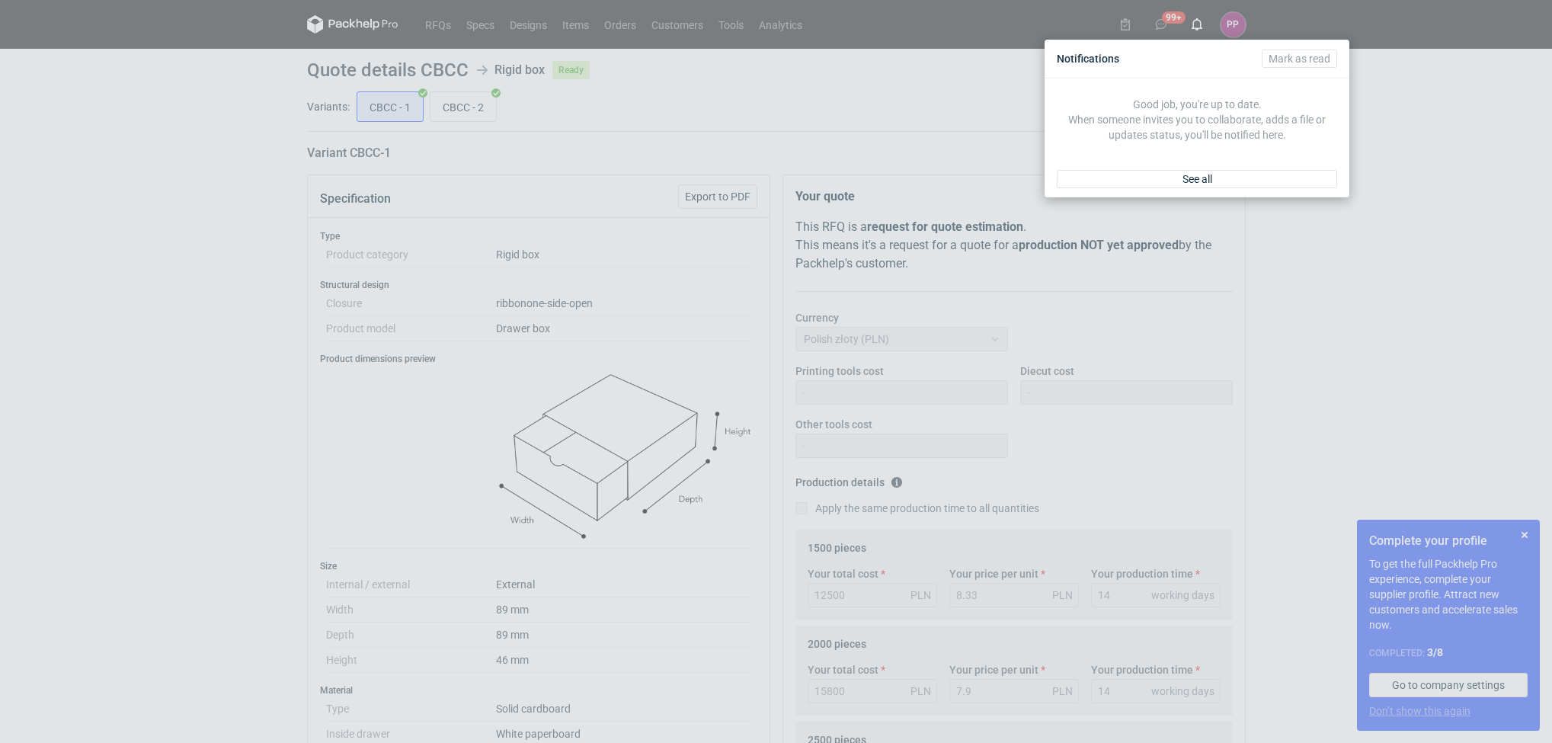
scroll to position [114, 0]
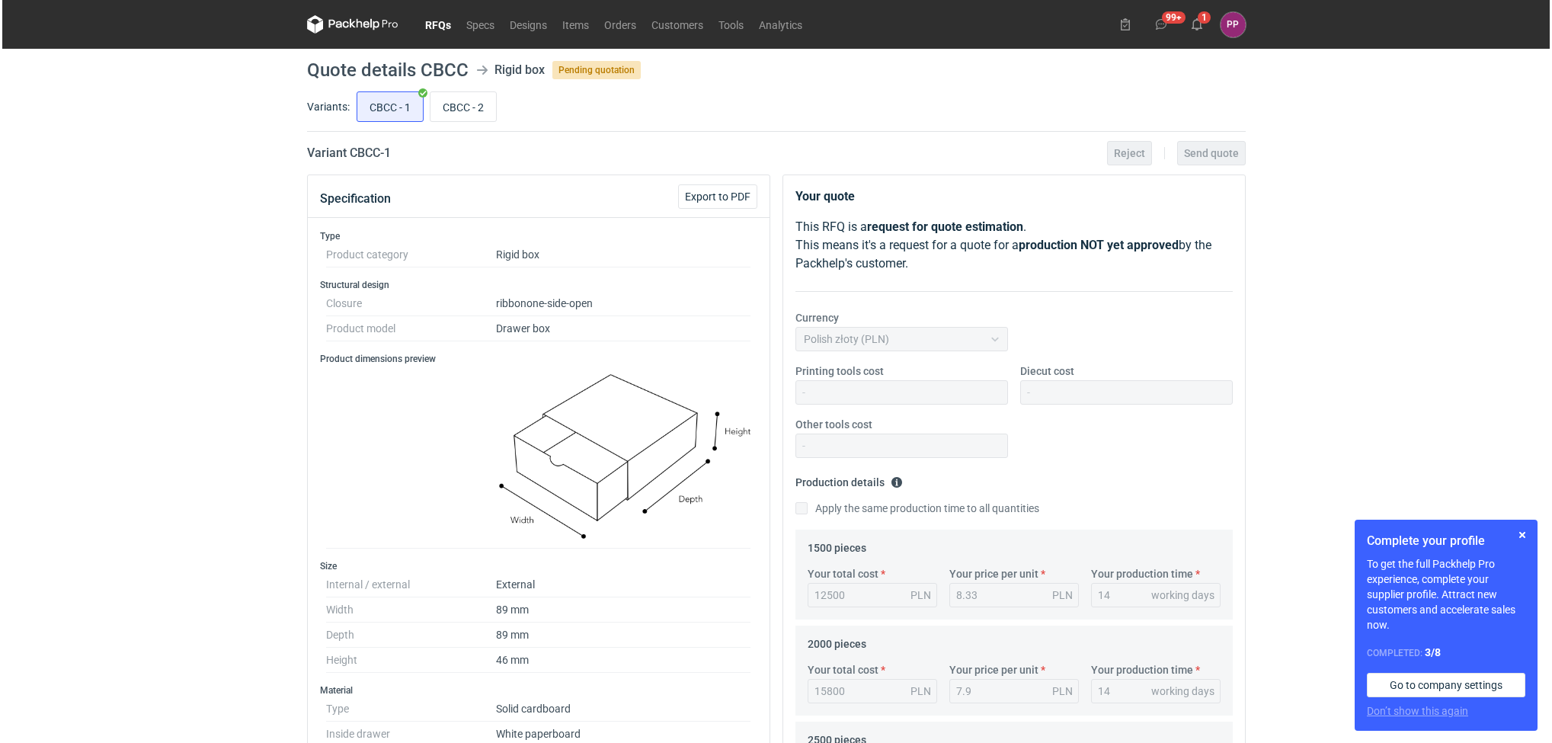
scroll to position [114, 0]
click at [1199, 12] on button "1" at bounding box center [1195, 24] width 24 height 24
